Goal: Obtain resource: Download file/media

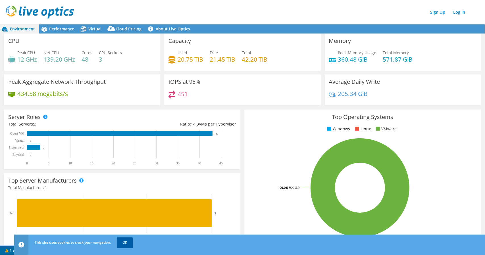
click at [123, 245] on link "OK" at bounding box center [125, 243] width 16 height 10
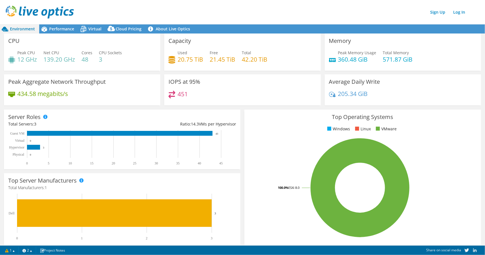
click at [318, 90] on div "IOPS at 95% 451" at bounding box center [242, 90] width 156 height 31
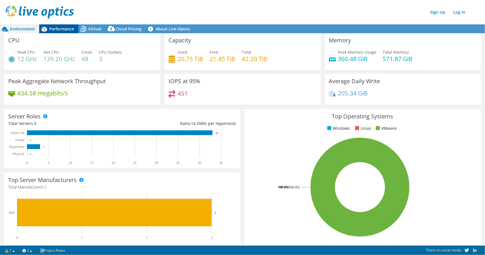
click at [60, 29] on span "Performance" at bounding box center [61, 28] width 25 height 5
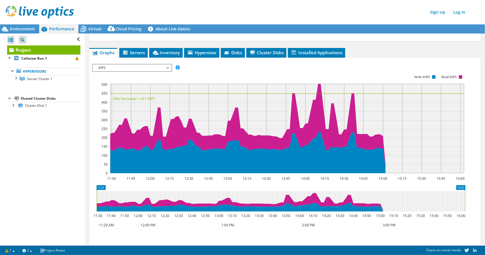
scroll to position [88, 0]
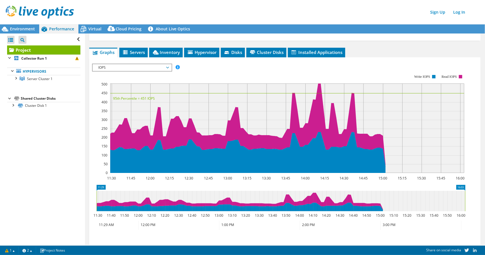
click at [168, 64] on span "IOPS" at bounding box center [132, 67] width 73 height 7
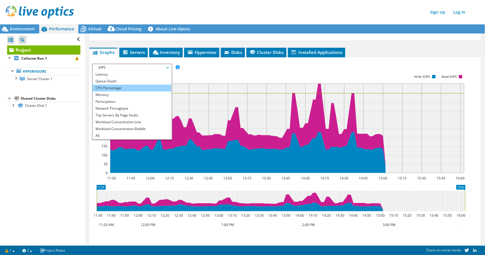
scroll to position [0, 0]
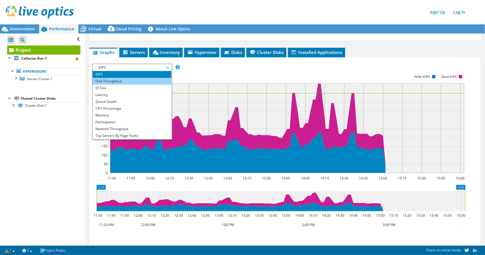
click at [123, 78] on li "Disk Throughput" at bounding box center [132, 81] width 79 height 7
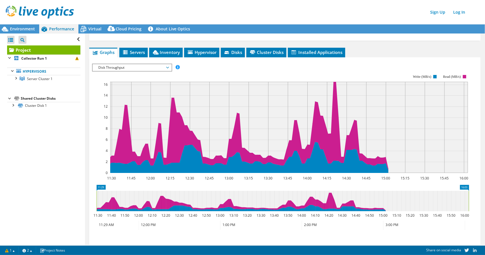
click at [168, 64] on span "Disk Throughput" at bounding box center [132, 67] width 73 height 7
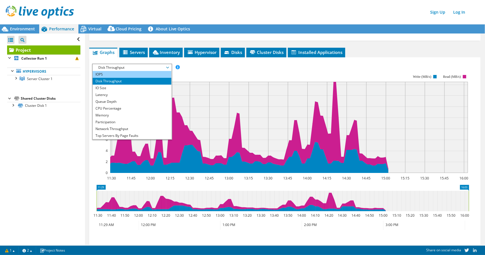
click at [152, 71] on li "IOPS" at bounding box center [132, 74] width 79 height 7
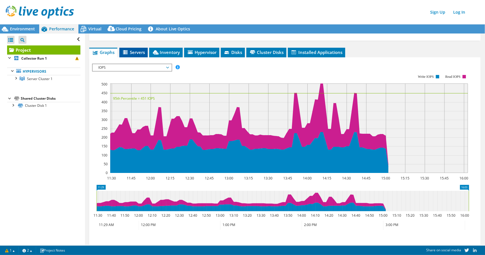
click at [135, 49] on span "Servers" at bounding box center [133, 52] width 23 height 6
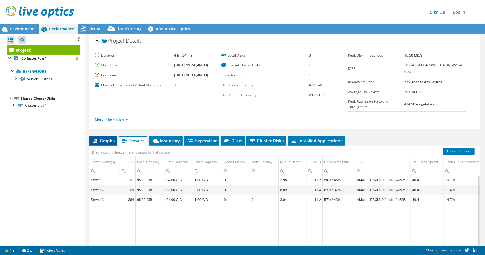
click at [107, 138] on span "Graphs" at bounding box center [103, 141] width 22 height 6
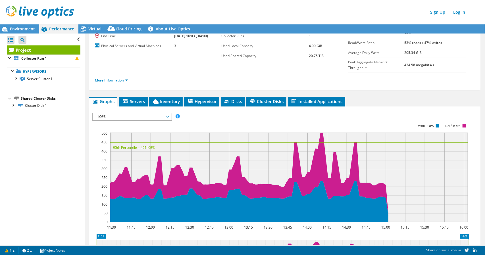
scroll to position [44, 0]
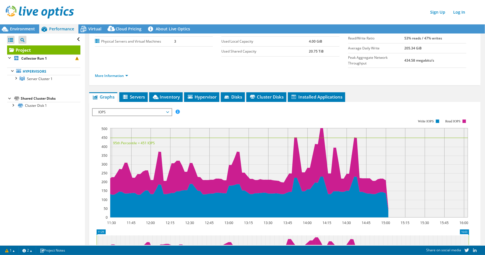
click at [166, 109] on span "IOPS" at bounding box center [132, 112] width 73 height 7
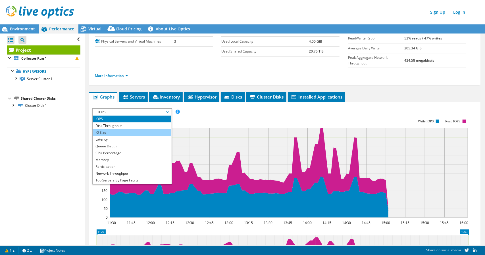
click at [147, 129] on li "IO Size" at bounding box center [132, 132] width 79 height 7
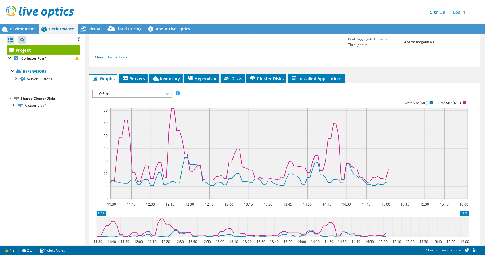
scroll to position [62, 0]
click at [166, 90] on span "IO Size" at bounding box center [132, 93] width 73 height 7
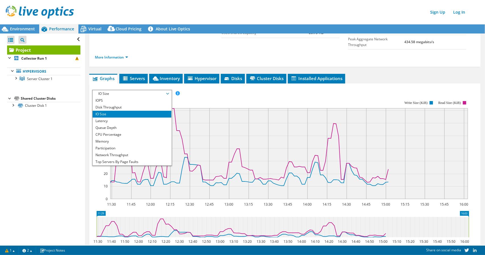
click at [222, 90] on div "IOPS Disk Throughput IO Size Latency Queue Depth CPU Percentage Memory Page Fau…" at bounding box center [285, 94] width 386 height 8
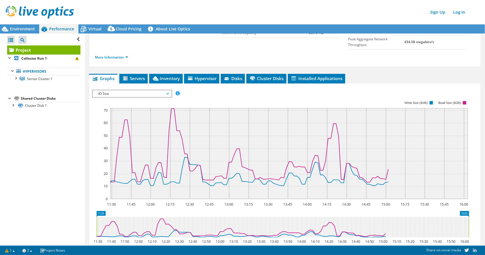
scroll to position [0, 0]
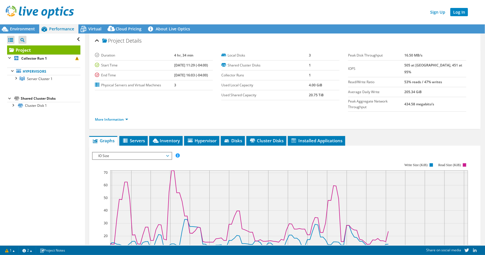
click at [464, 15] on link "Log In" at bounding box center [460, 12] width 18 height 8
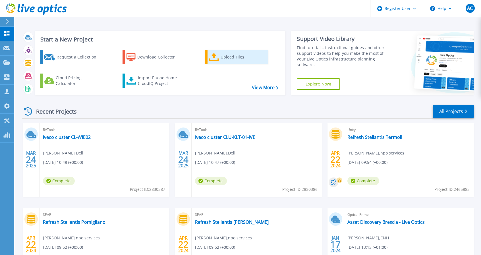
click at [225, 59] on div "Upload Files" at bounding box center [243, 56] width 45 height 11
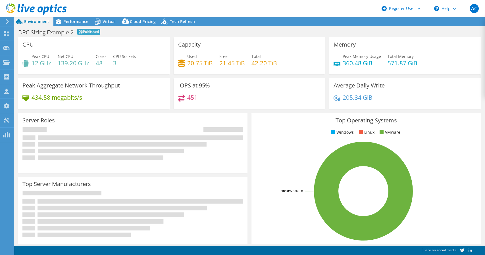
select select "EUFrankfurt"
select select "EUR"
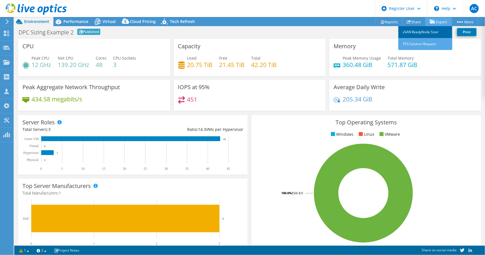
click at [436, 32] on link "vSAN ReadyNode Sizer" at bounding box center [426, 32] width 54 height 12
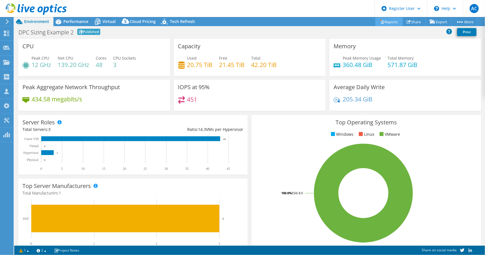
click at [386, 22] on link "Reports" at bounding box center [389, 21] width 27 height 9
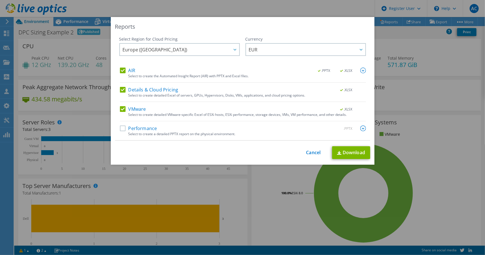
click at [122, 128] on label "Performance" at bounding box center [138, 129] width 37 height 6
click at [0, 0] on input "Performance" at bounding box center [0, 0] width 0 height 0
click at [348, 150] on link "Download" at bounding box center [351, 152] width 38 height 13
click at [344, 154] on link "Download" at bounding box center [351, 152] width 38 height 13
click at [311, 152] on link "Cancel" at bounding box center [314, 152] width 15 height 5
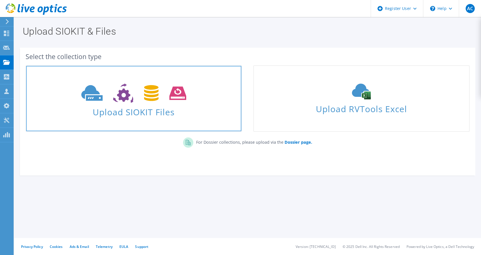
click at [143, 99] on icon at bounding box center [133, 94] width 105 height 20
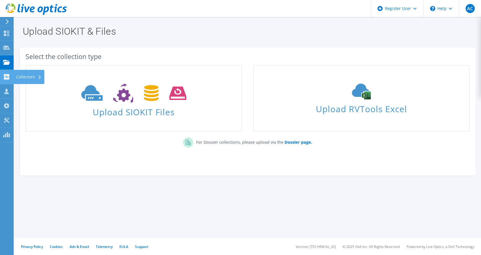
click at [7, 76] on icon at bounding box center [6, 76] width 7 height 5
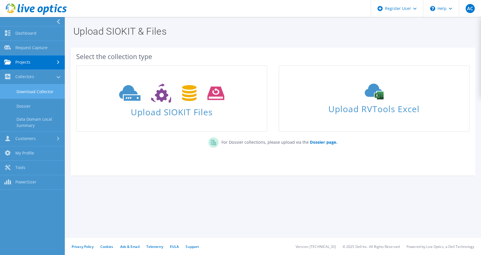
click at [32, 91] on link "Download Collector" at bounding box center [32, 91] width 65 height 15
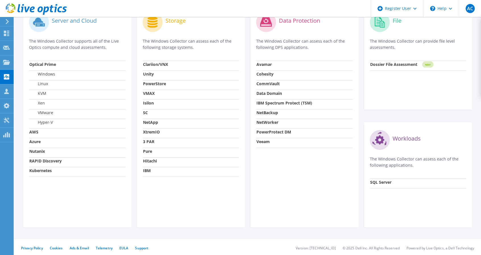
scroll to position [187, 0]
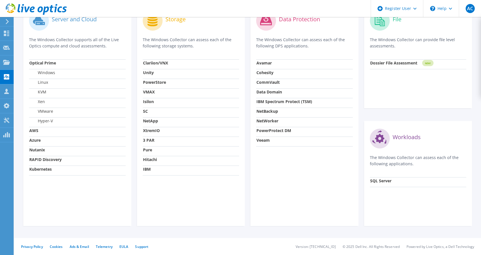
click at [309, 103] on strong "IBM Spectrum Protect (TSM)" at bounding box center [285, 101] width 56 height 5
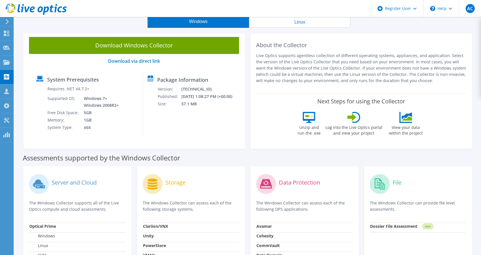
scroll to position [16, 0]
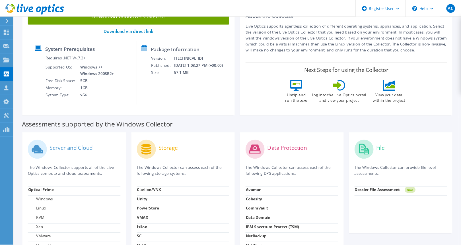
scroll to position [0, 0]
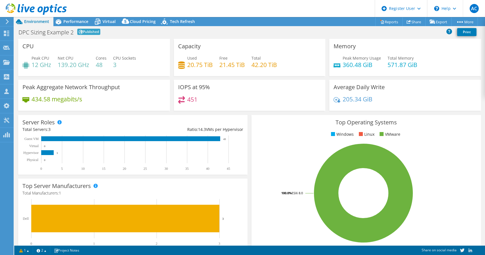
select select "EUFrankfurt"
select select "USD"
radio input "true"
radio input "false"
